Goal: Communication & Community: Answer question/provide support

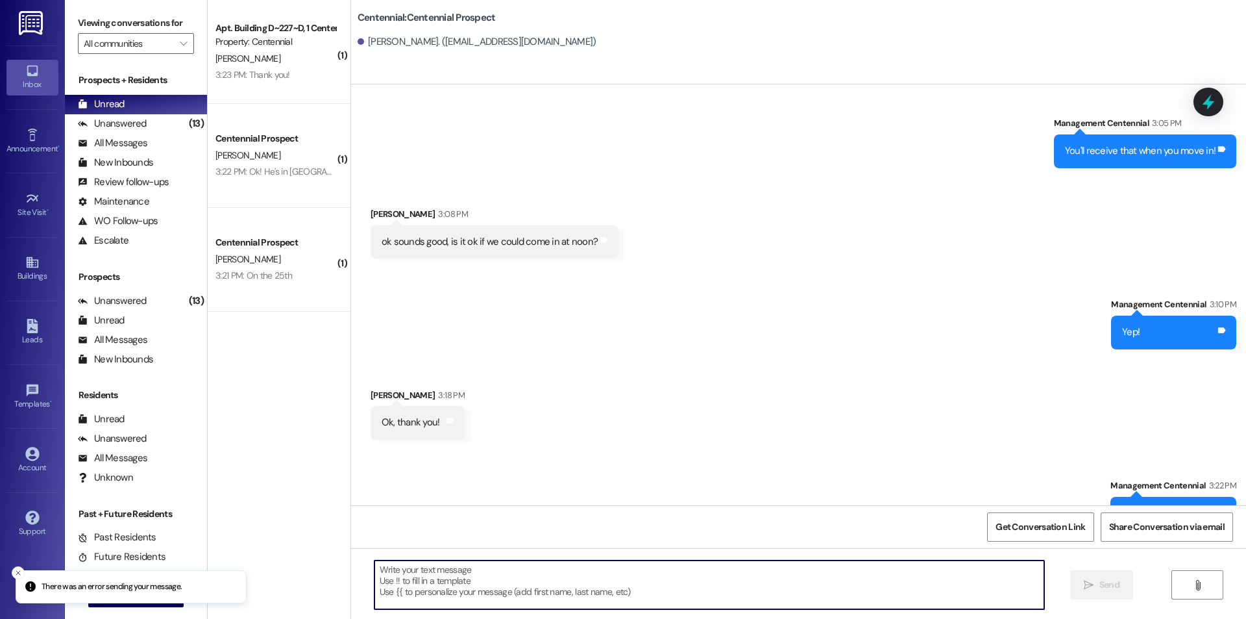
scroll to position [1162, 0]
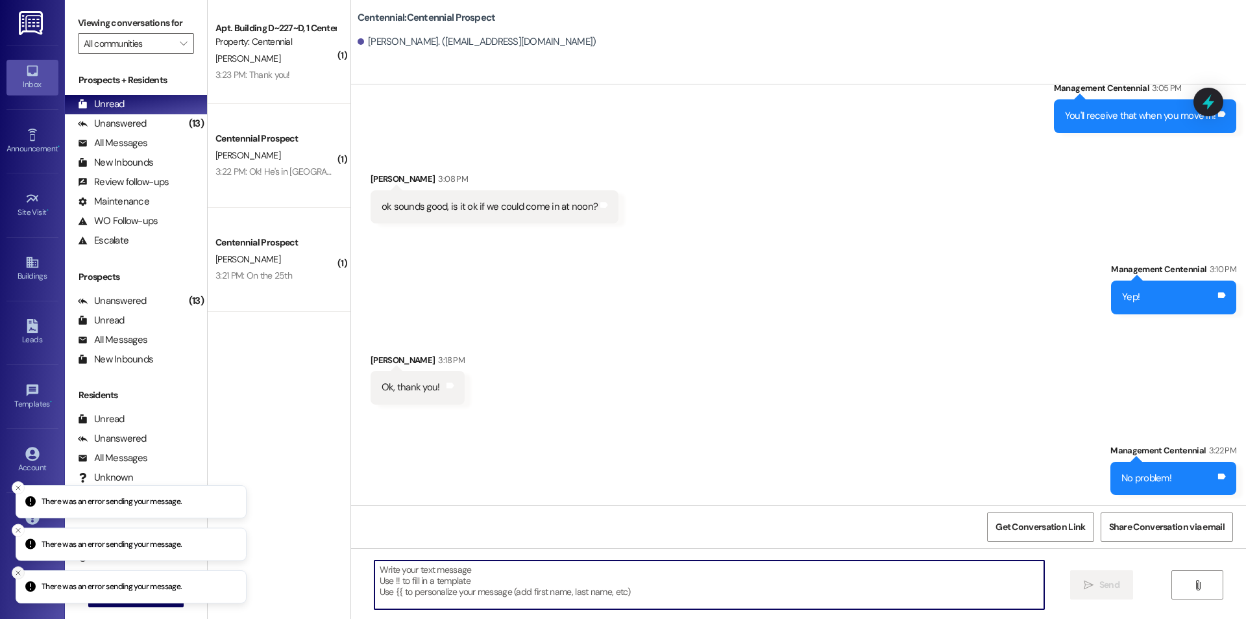
click at [17, 569] on icon "Close toast" at bounding box center [18, 573] width 8 height 8
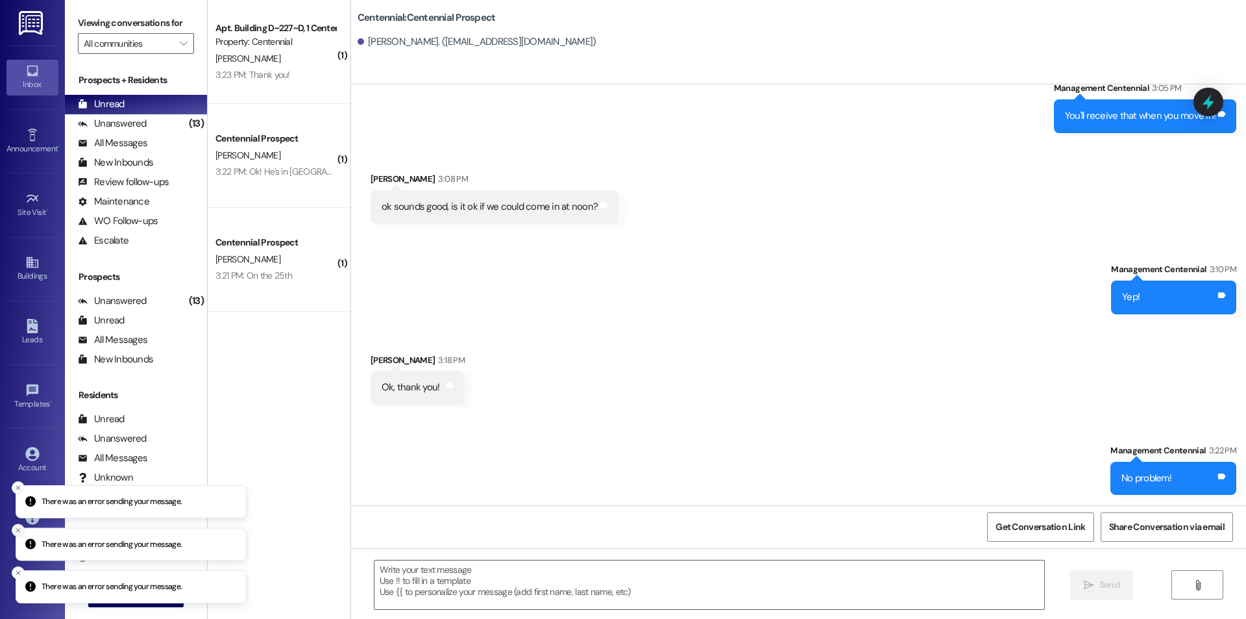
click at [20, 526] on icon "Close toast" at bounding box center [18, 530] width 8 height 8
click at [18, 528] on icon "Close toast" at bounding box center [18, 530] width 8 height 8
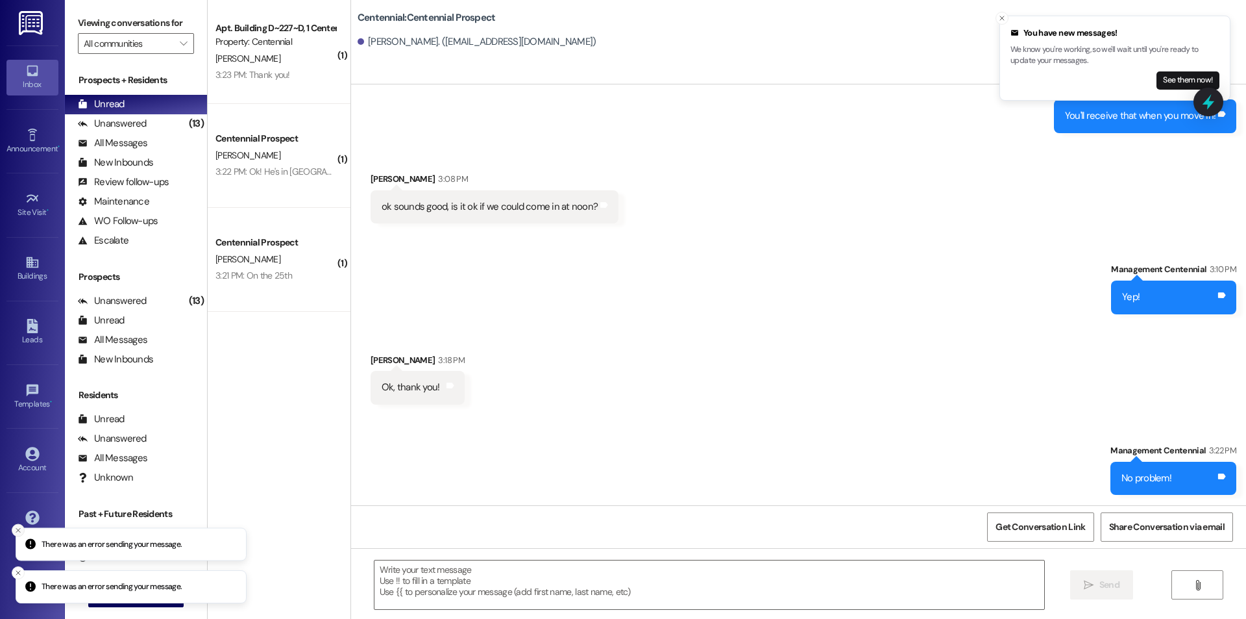
click at [20, 532] on icon "Close toast" at bounding box center [18, 530] width 8 height 8
click at [16, 574] on line "Close toast" at bounding box center [18, 573] width 4 height 4
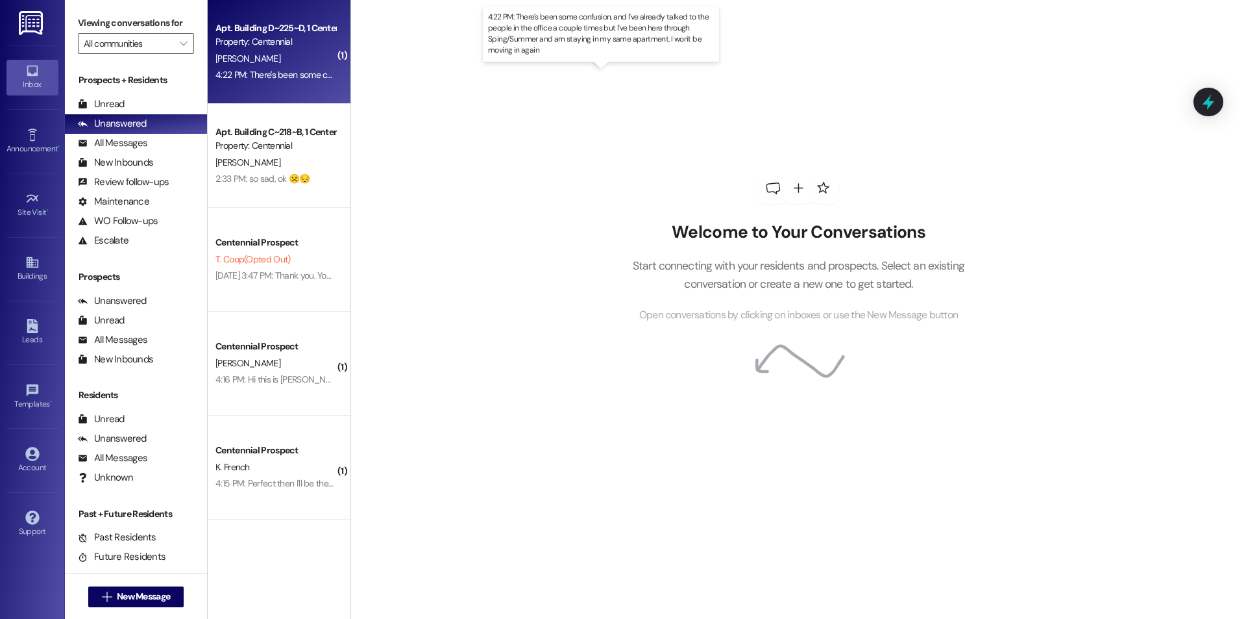
click at [290, 71] on div "4:22 PM: There's been some confusion, and I've already talked to the people in …" at bounding box center [611, 75] width 793 height 12
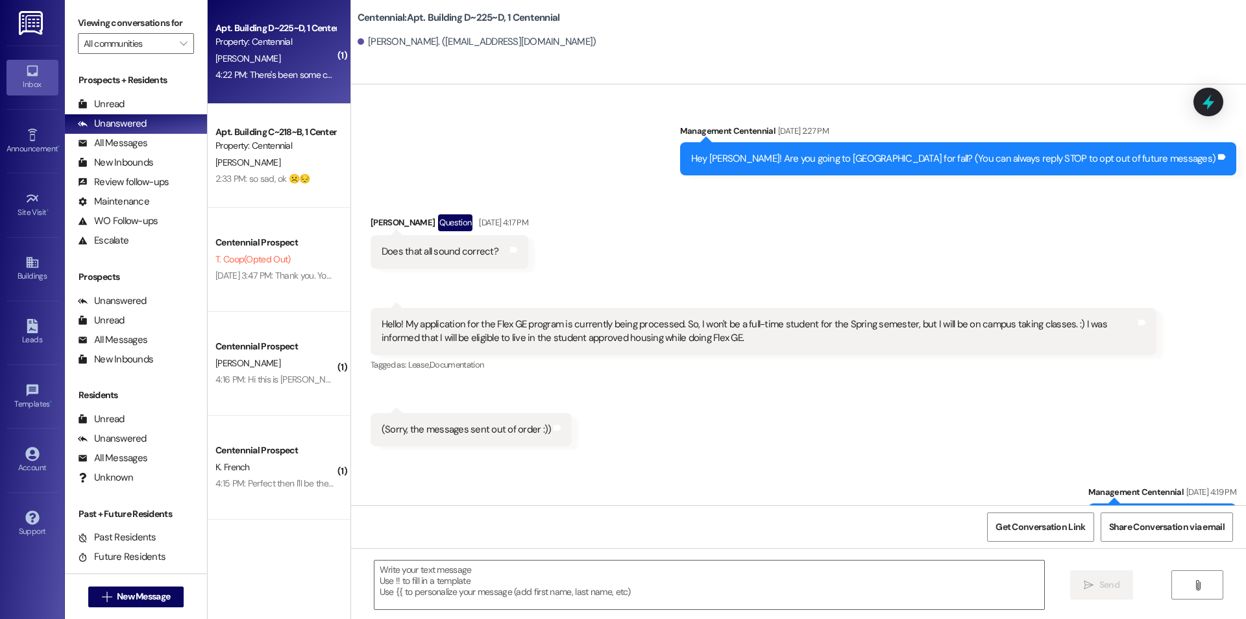
scroll to position [10396, 0]
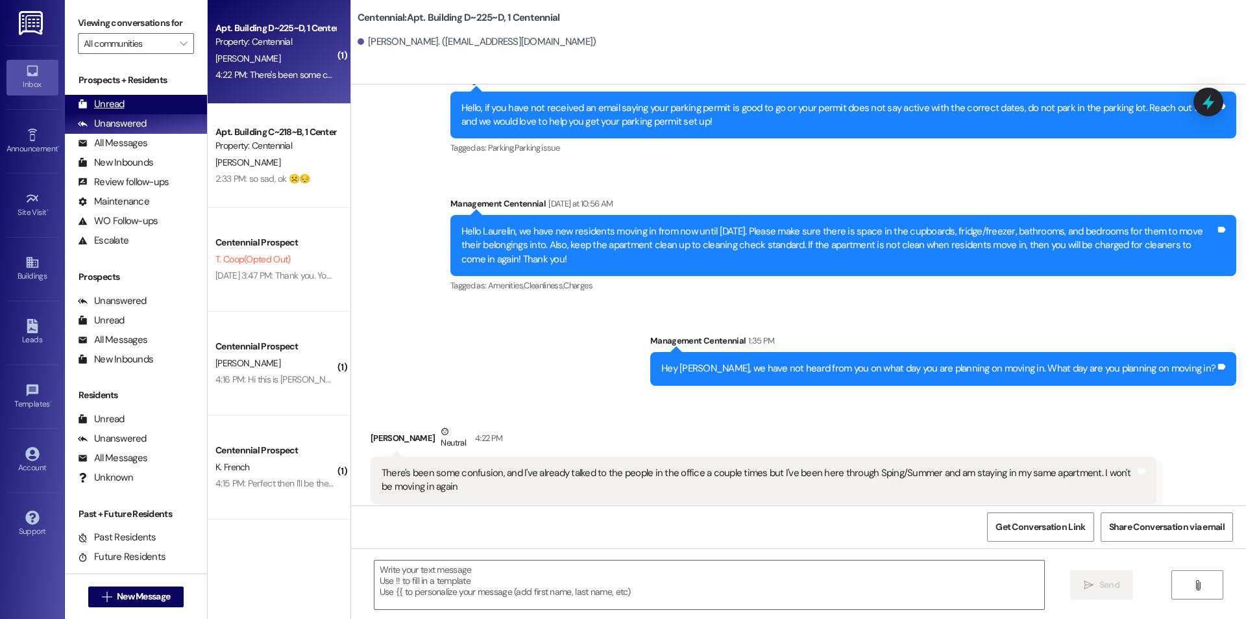
click at [145, 102] on div "Unread (0)" at bounding box center [136, 104] width 142 height 19
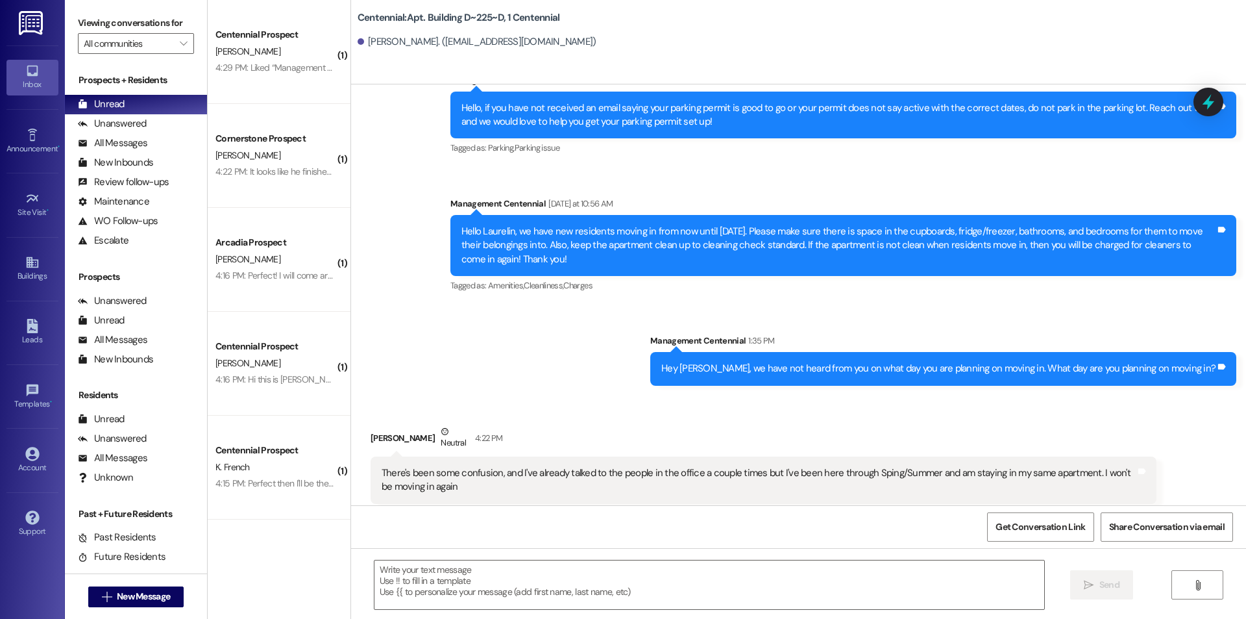
click at [720, 558] on div " Send " at bounding box center [798, 596] width 895 height 97
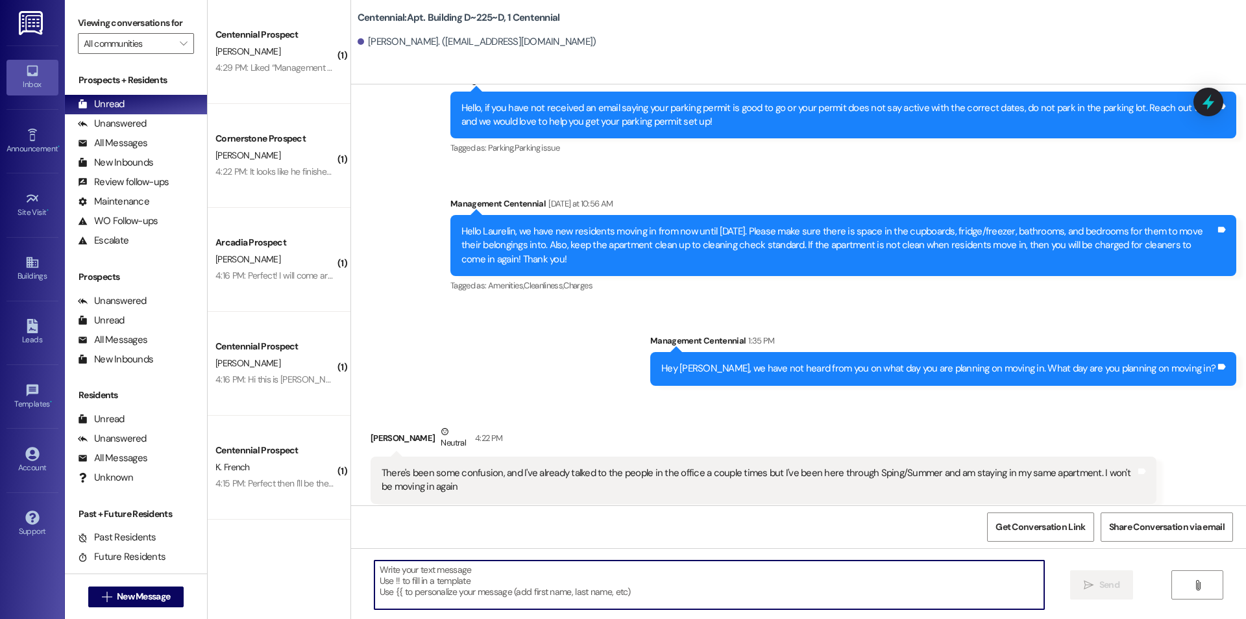
click at [742, 580] on textarea at bounding box center [710, 584] width 670 height 49
type textarea "Thank you!"
